Goal: Check status

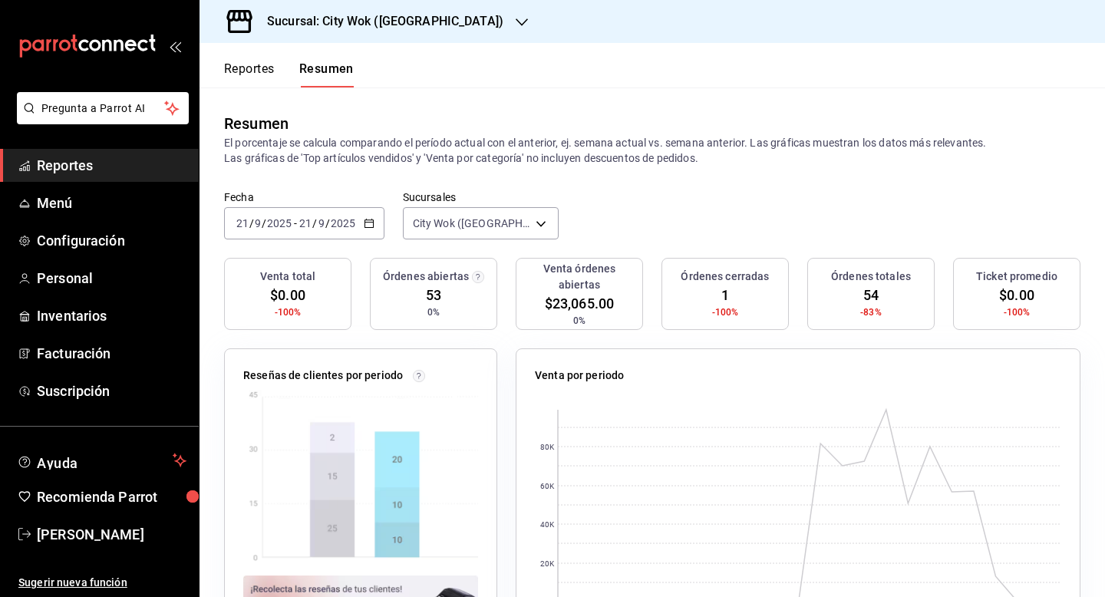
click at [341, 23] on h3 "Sucursal: City Wok ([GEOGRAPHIC_DATA])" at bounding box center [379, 21] width 249 height 18
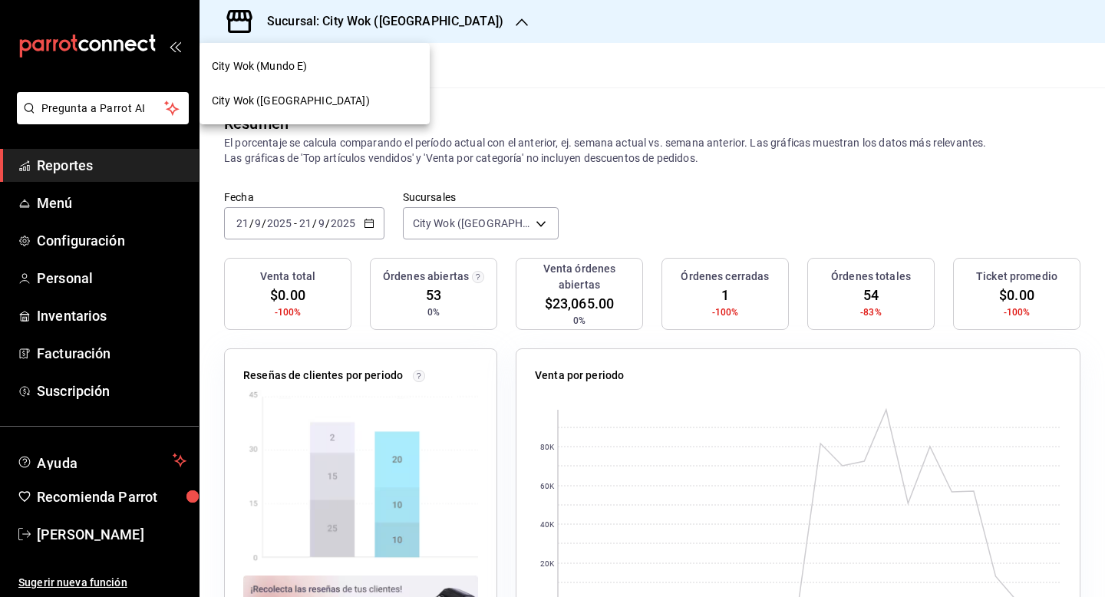
click at [340, 61] on div "City Wok (Mundo E)" at bounding box center [315, 66] width 206 height 16
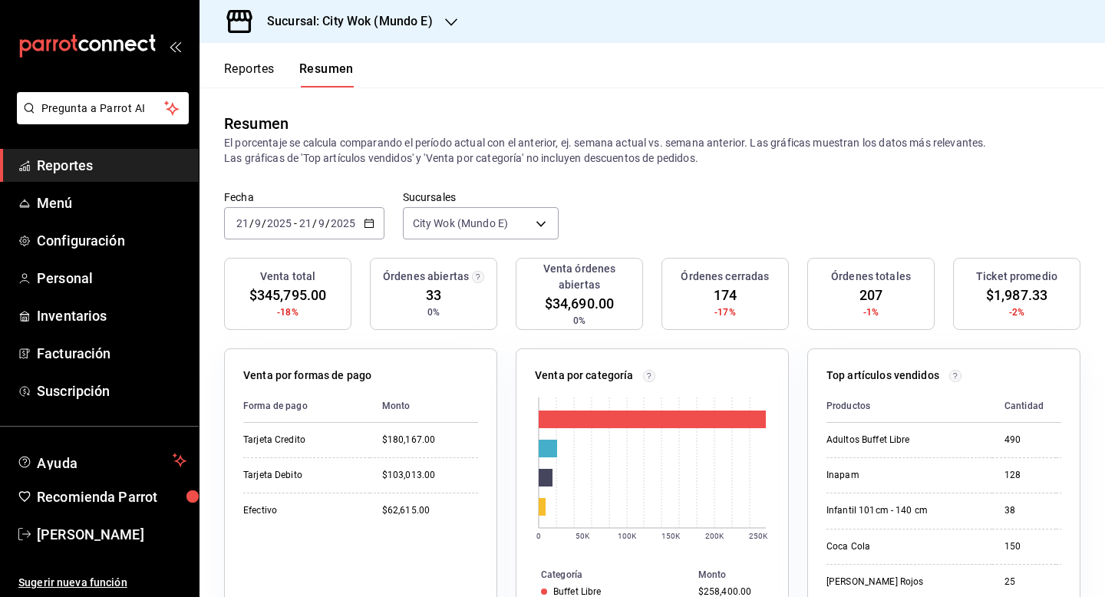
click at [337, 213] on div "[DATE] [DATE] - [DATE] [DATE]" at bounding box center [304, 223] width 160 height 32
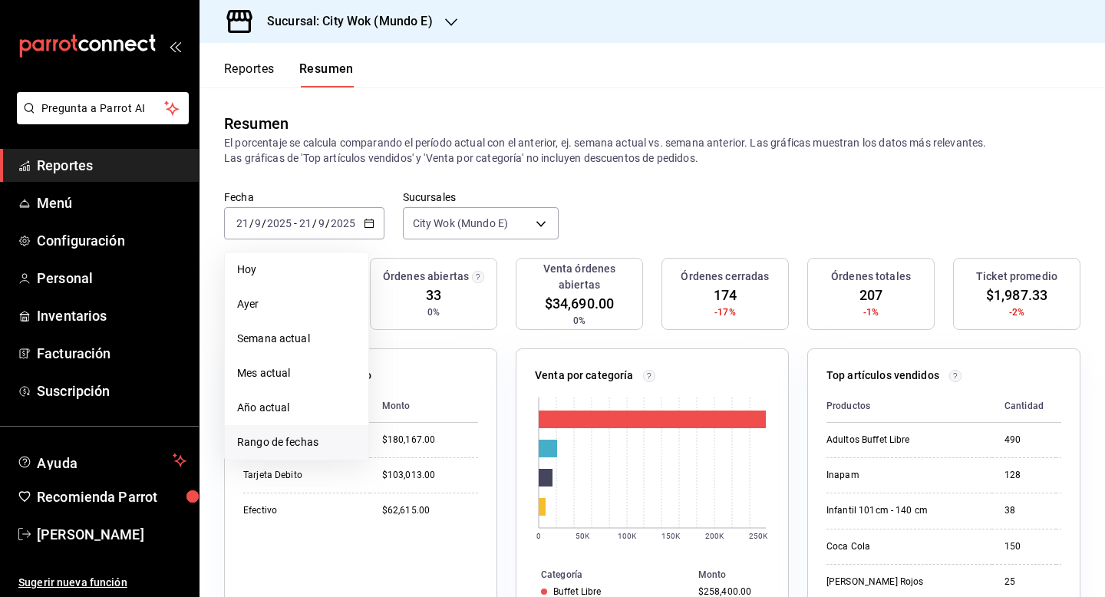
click at [307, 439] on span "Rango de fechas" at bounding box center [296, 442] width 119 height 16
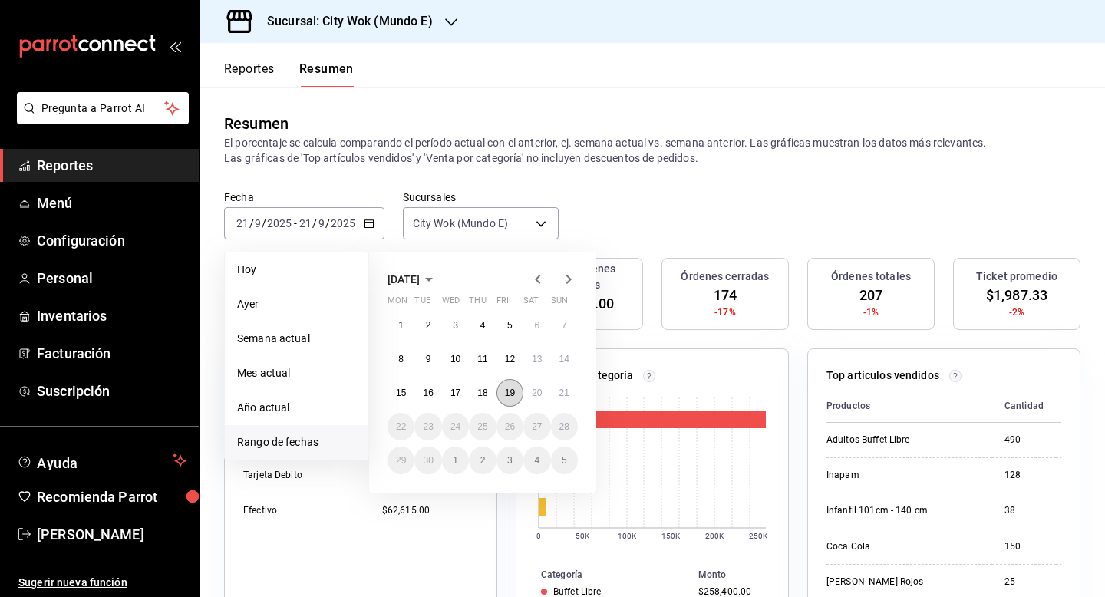
click at [507, 393] on abbr "19" at bounding box center [510, 393] width 10 height 11
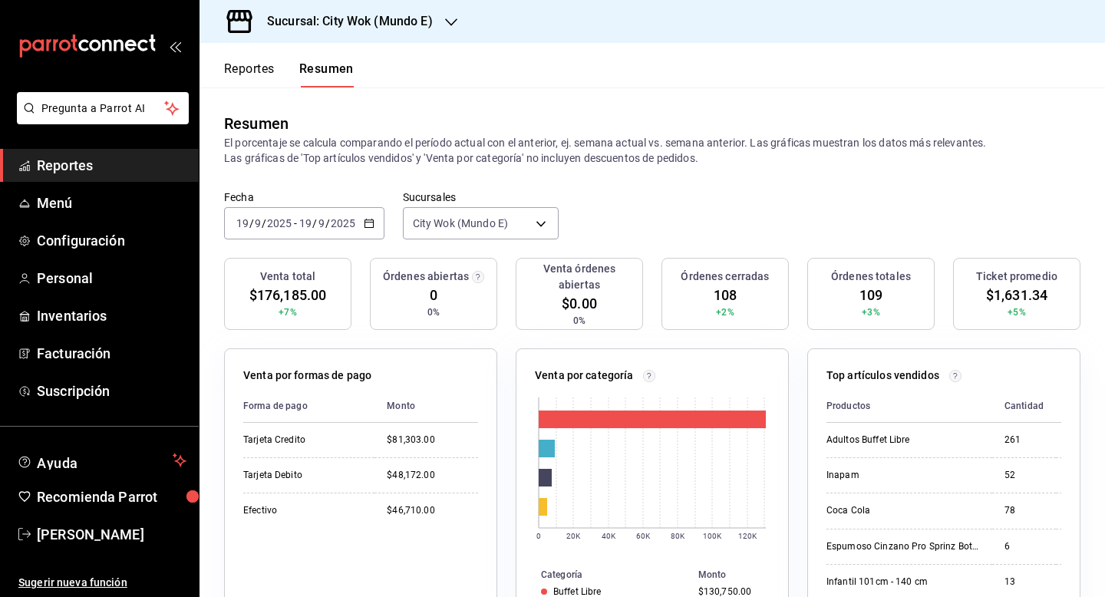
click at [339, 227] on input "2025" at bounding box center [343, 223] width 26 height 12
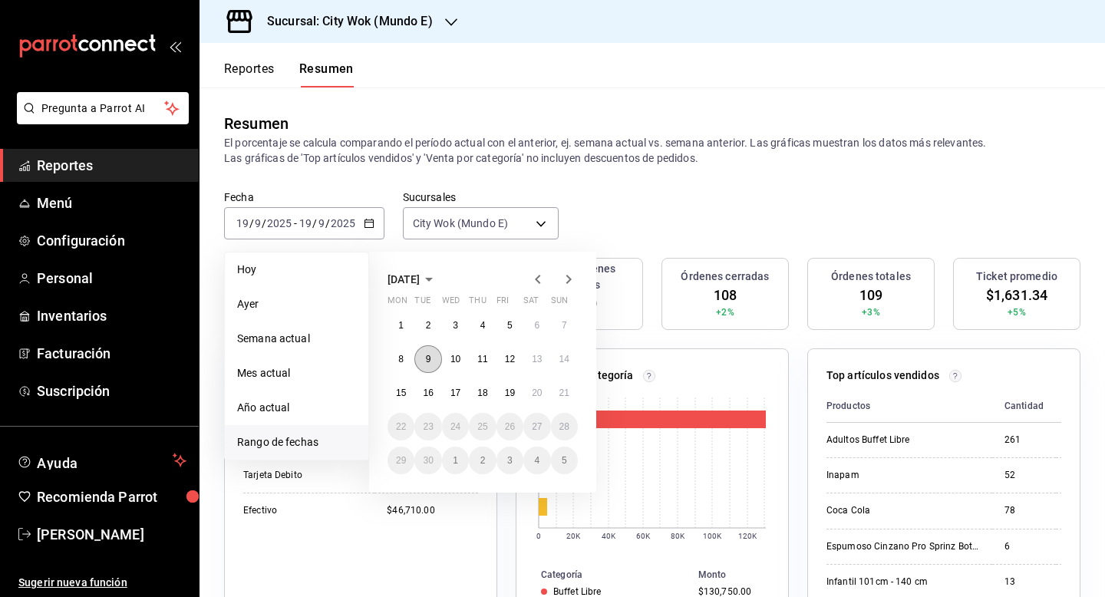
click at [430, 355] on abbr "9" at bounding box center [428, 359] width 5 height 11
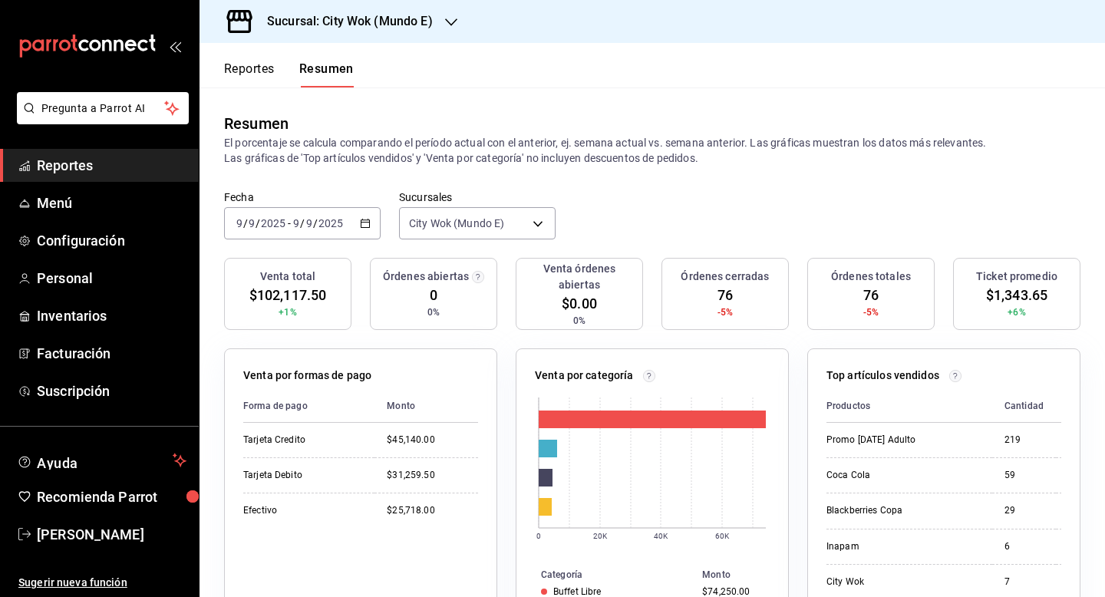
click at [305, 219] on input "9" at bounding box center [309, 223] width 8 height 12
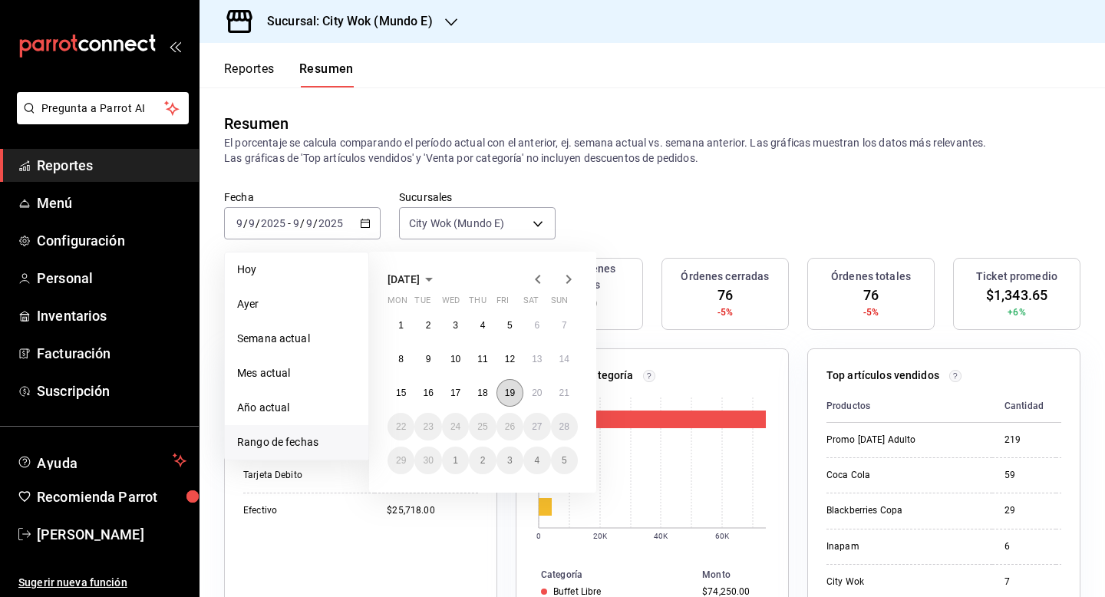
click at [514, 394] on abbr "19" at bounding box center [510, 393] width 10 height 11
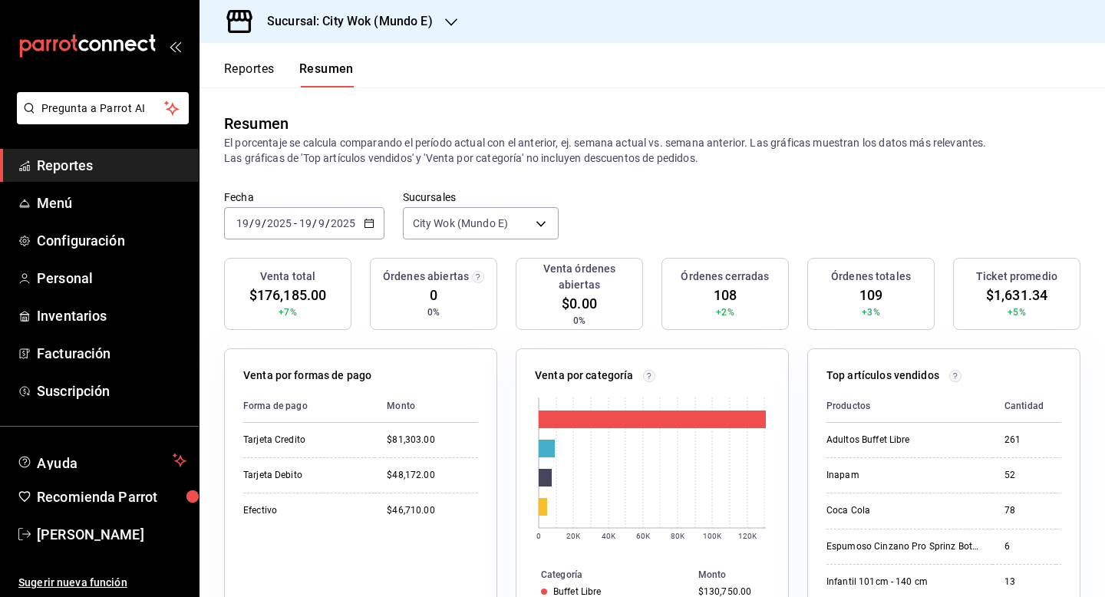
click at [410, 18] on h3 "Sucursal: City Wok (Mundo E)" at bounding box center [344, 21] width 178 height 18
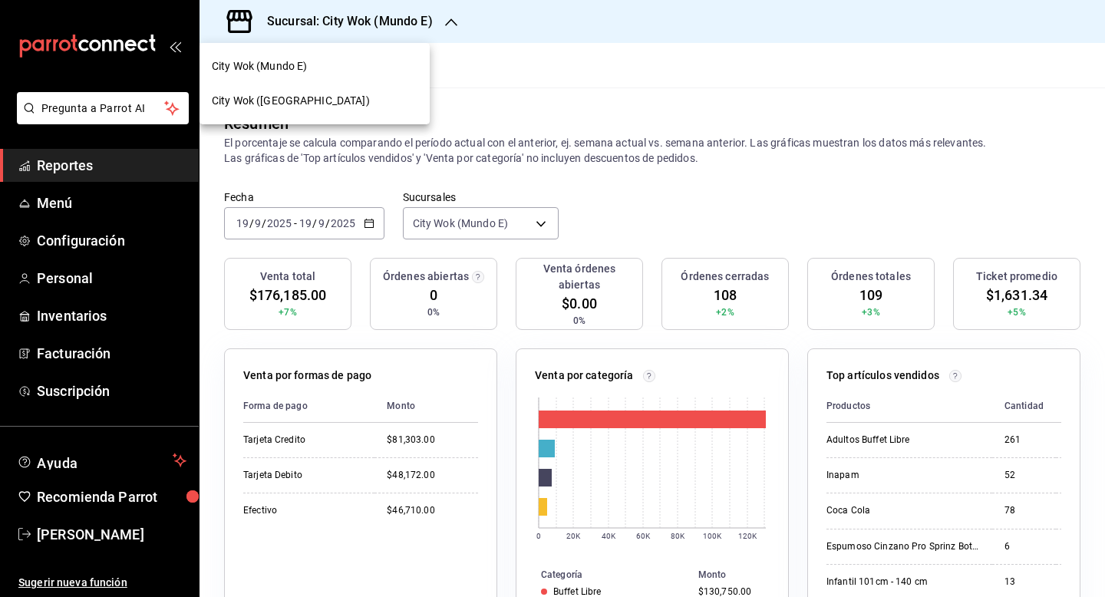
click at [368, 102] on div "City Wok ([GEOGRAPHIC_DATA])" at bounding box center [315, 101] width 206 height 16
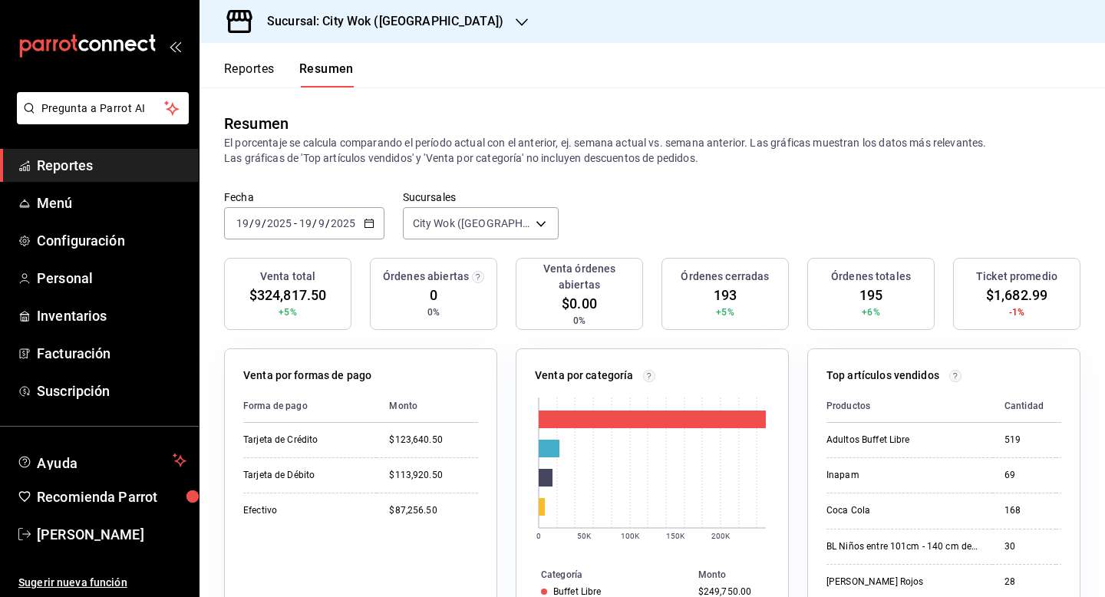
click at [369, 219] on icon "button" at bounding box center [369, 223] width 11 height 11
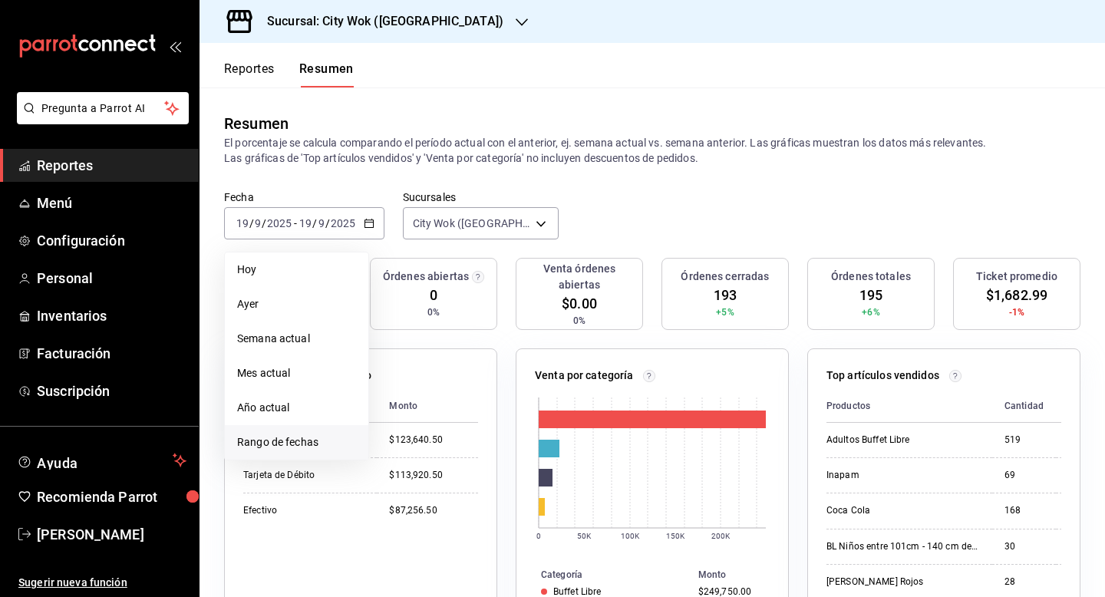
click at [289, 432] on li "Rango de fechas" at bounding box center [297, 442] width 144 height 35
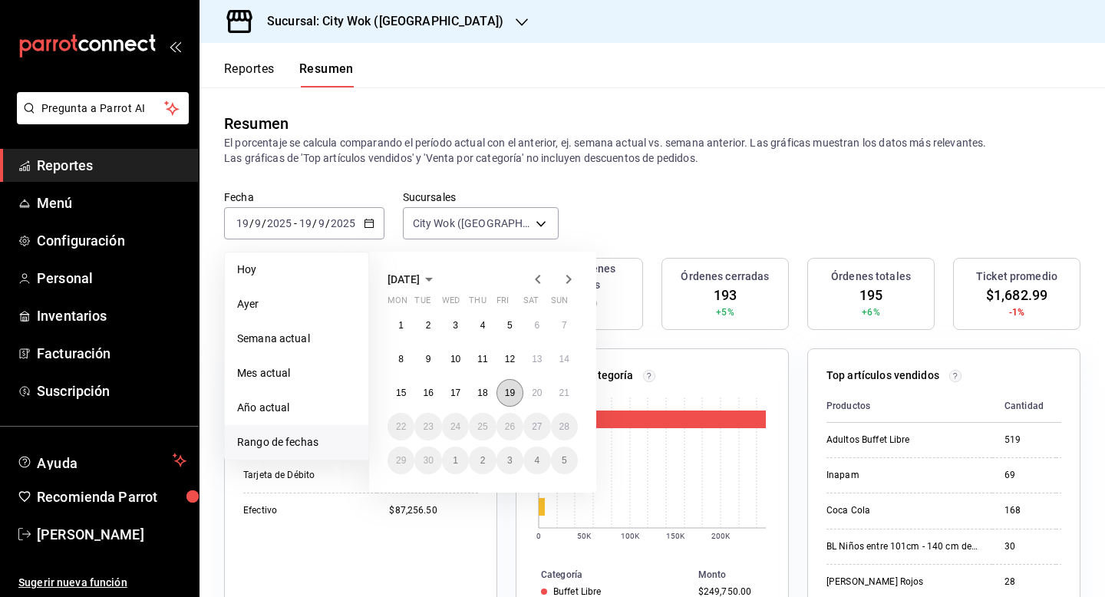
click at [510, 394] on abbr "19" at bounding box center [510, 393] width 10 height 11
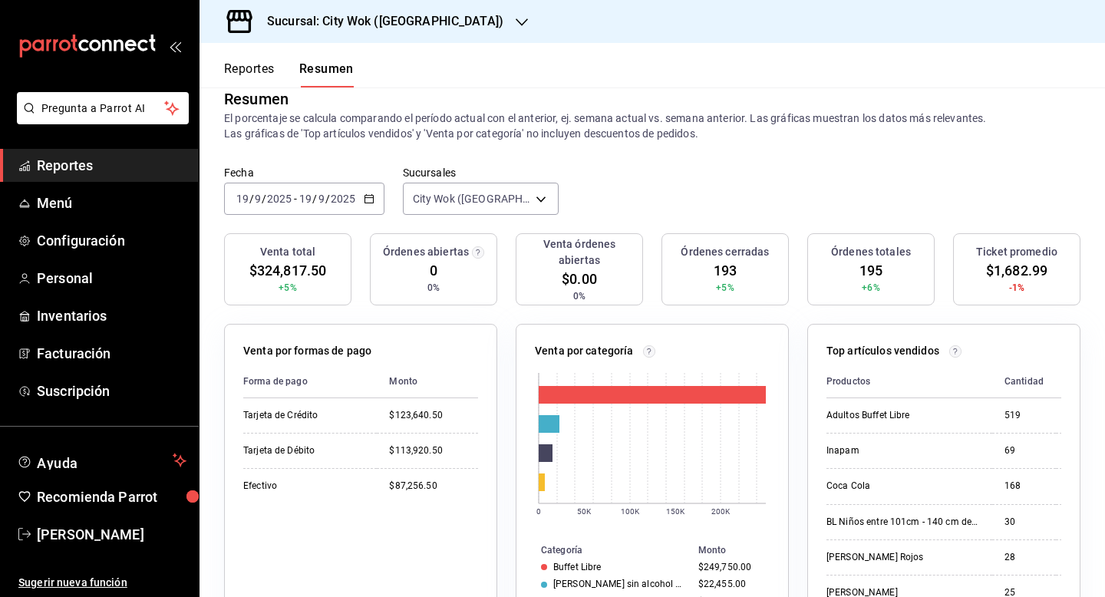
scroll to position [25, 0]
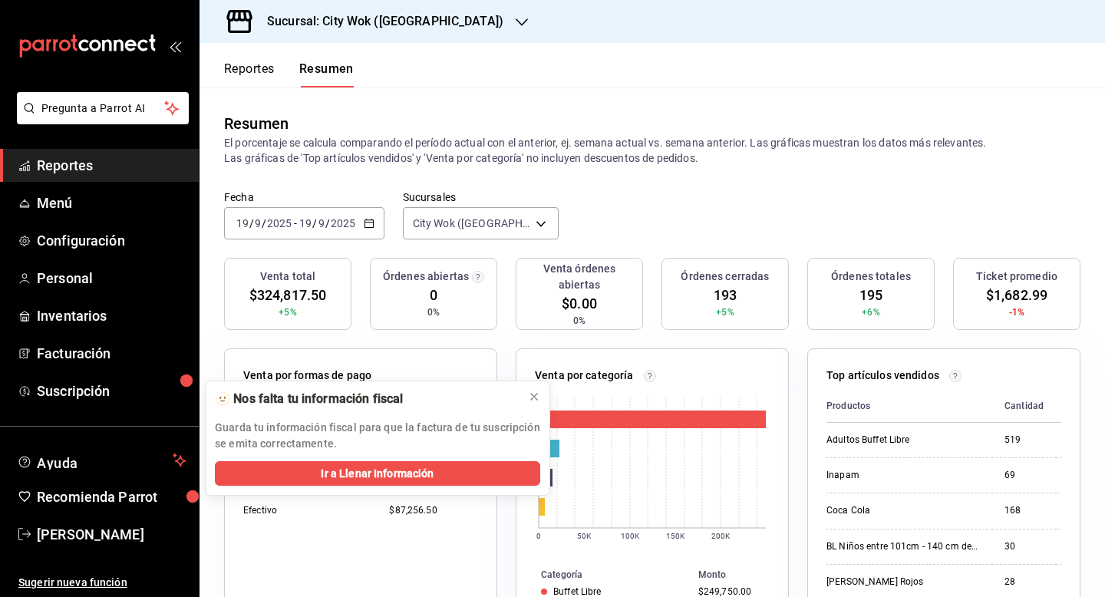
click at [399, 27] on h3 "Sucursal: City Wok ([GEOGRAPHIC_DATA])" at bounding box center [379, 21] width 249 height 18
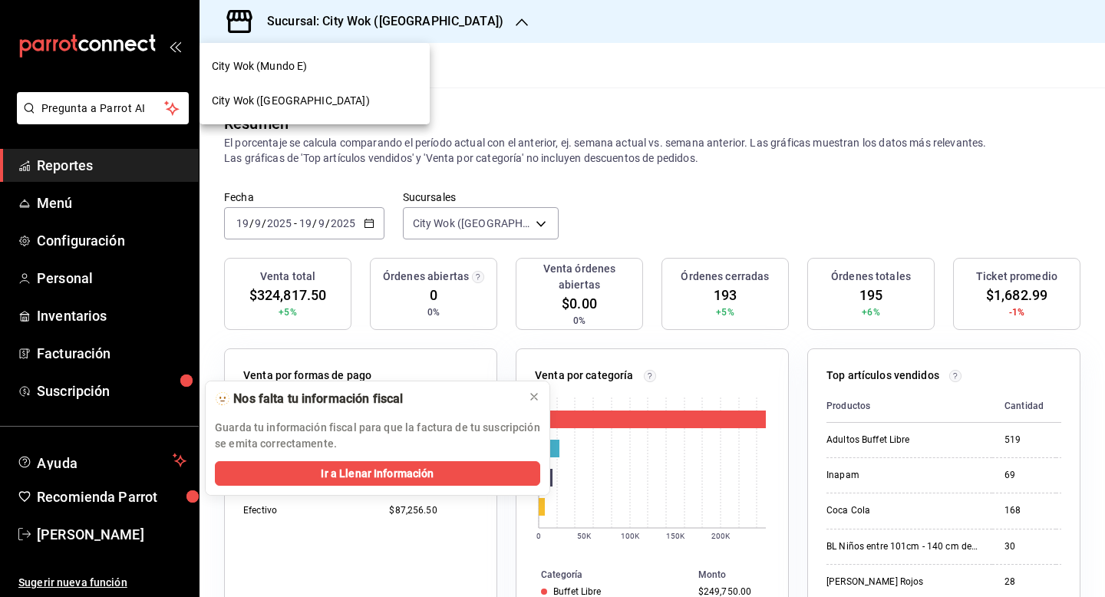
click at [371, 68] on div "City Wok (Mundo E)" at bounding box center [315, 66] width 206 height 16
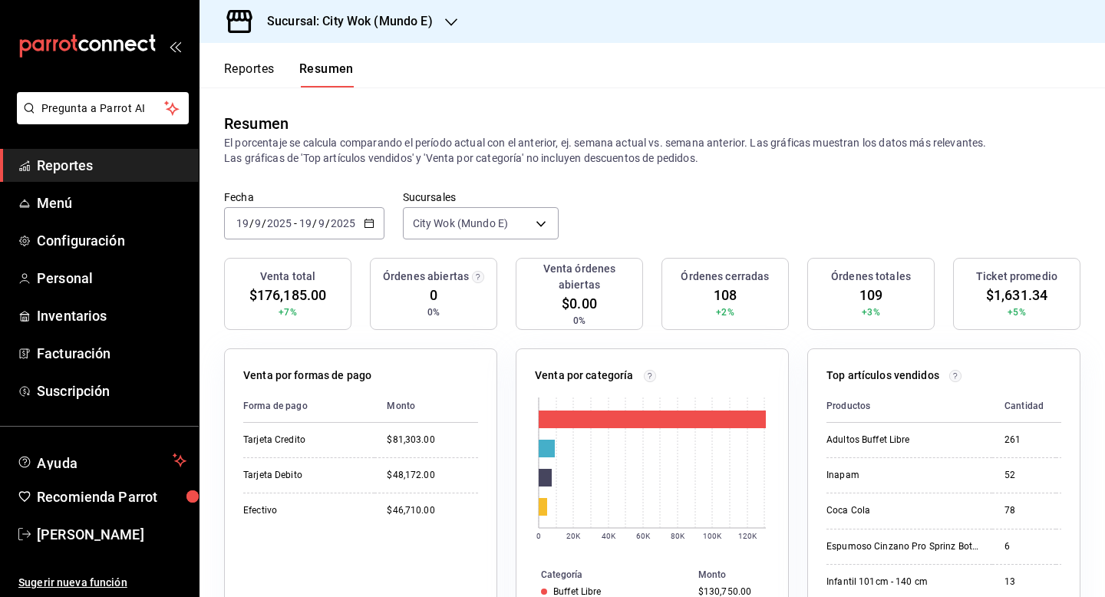
click at [365, 215] on div "2025-09-19 19 / 9 / 2025 - 2025-09-19 19 / 9 / 2025" at bounding box center [304, 223] width 160 height 32
click at [292, 262] on span "Hoy" at bounding box center [296, 270] width 119 height 16
click at [431, 24] on h3 "Sucursal: City Wok (Mundo E)" at bounding box center [344, 21] width 178 height 18
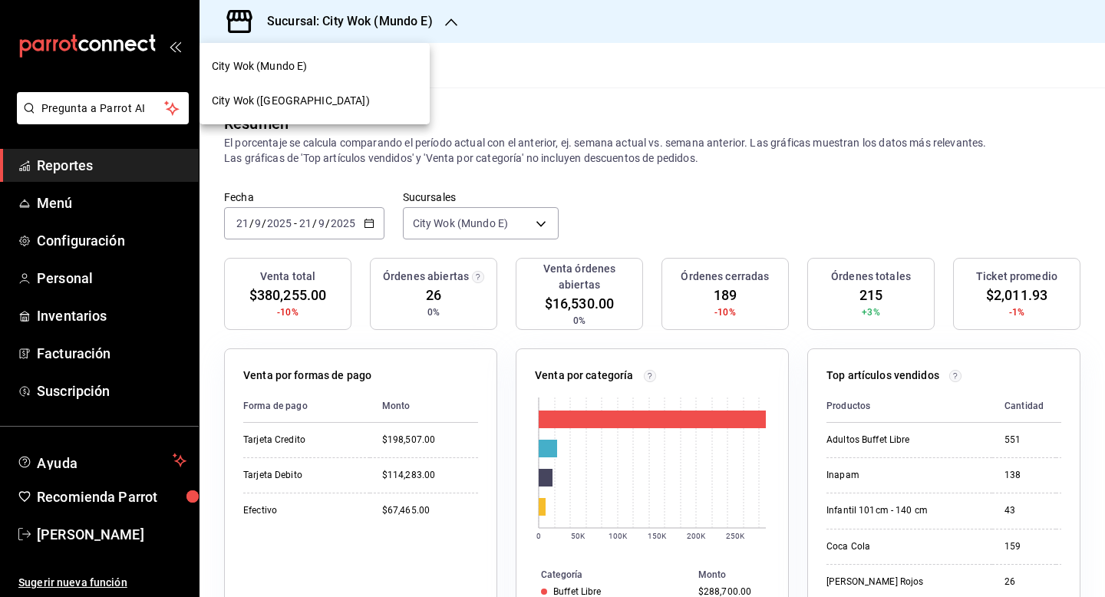
click at [360, 94] on div "City Wok ([GEOGRAPHIC_DATA])" at bounding box center [315, 101] width 206 height 16
